Goal: Find specific page/section: Find specific page/section

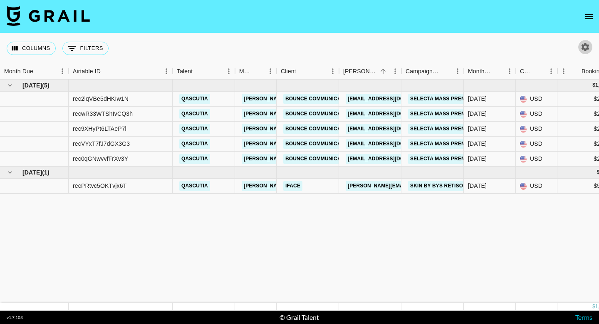
click at [583, 47] on icon "button" at bounding box center [585, 47] width 8 height 8
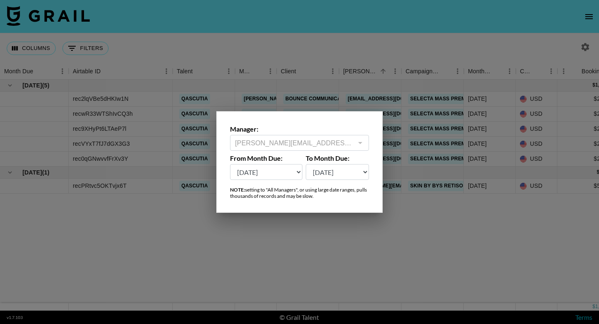
click at [280, 173] on select "[DATE] Aug '[DATE] Jun '[DATE] Apr '[DATE] Feb '[DATE] Dec '[DATE] Oct '[DATE] …" at bounding box center [266, 172] width 72 height 16
select select "[DATE]"
click at [230, 164] on select "[DATE] Aug '[DATE] Jun '[DATE] Apr '[DATE] Feb '[DATE] Dec '[DATE] Oct '[DATE] …" at bounding box center [266, 172] width 72 height 16
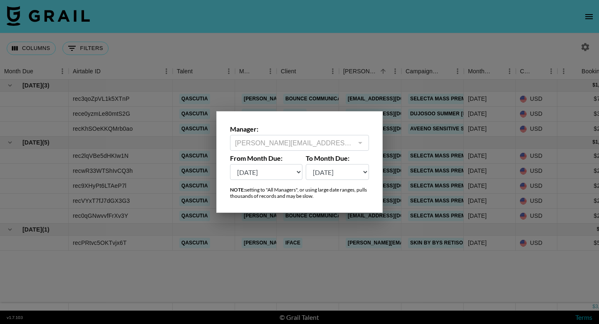
click at [279, 273] on div at bounding box center [299, 162] width 599 height 324
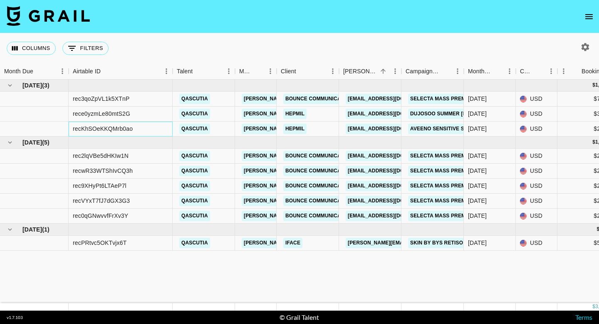
click at [103, 129] on div "recKhSOeKKQMrb0ao" at bounding box center [103, 128] width 60 height 8
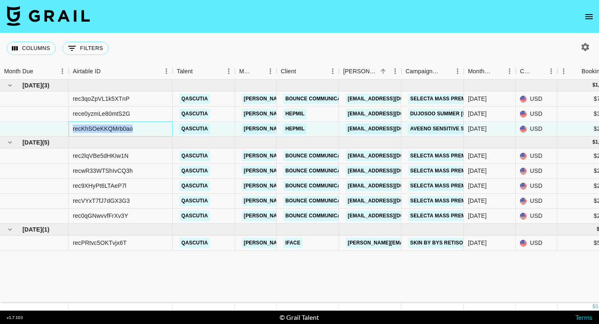
click at [103, 129] on div "recKhSOeKKQMrb0ao" at bounding box center [103, 128] width 60 height 8
copy div "recKhSOeKKQMrb0ao"
click at [230, 130] on div "qascutia" at bounding box center [204, 128] width 62 height 15
